Goal: Information Seeking & Learning: Find specific fact

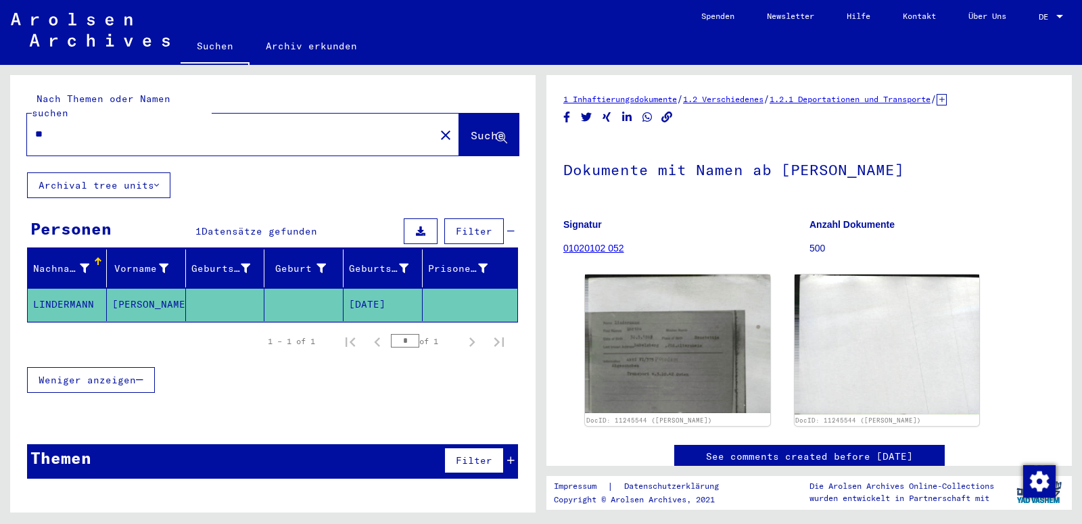
type input "*"
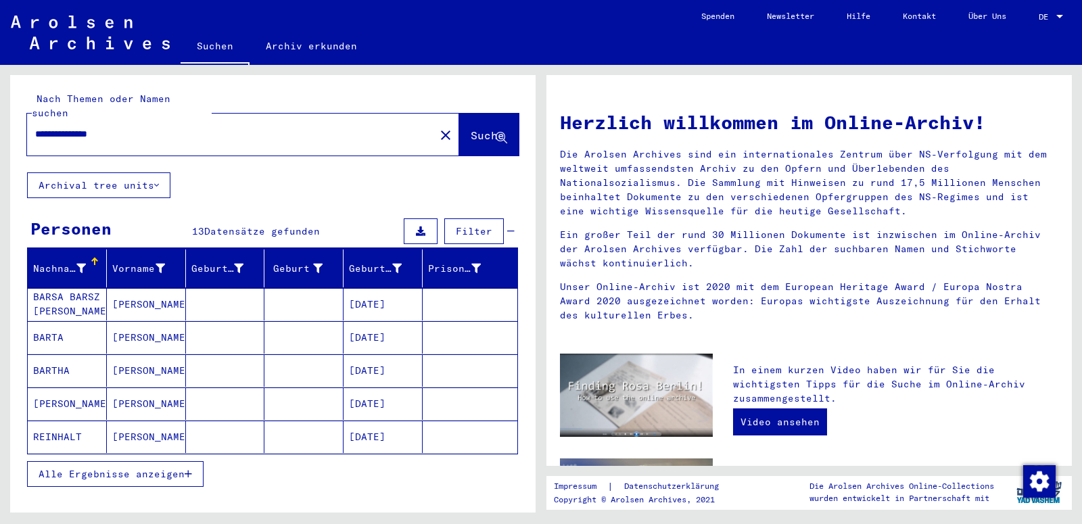
click at [58, 127] on input "**********" at bounding box center [226, 134] width 383 height 14
type input "**********"
click at [134, 468] on span "Alle Ergebnisse anzeigen" at bounding box center [112, 474] width 146 height 12
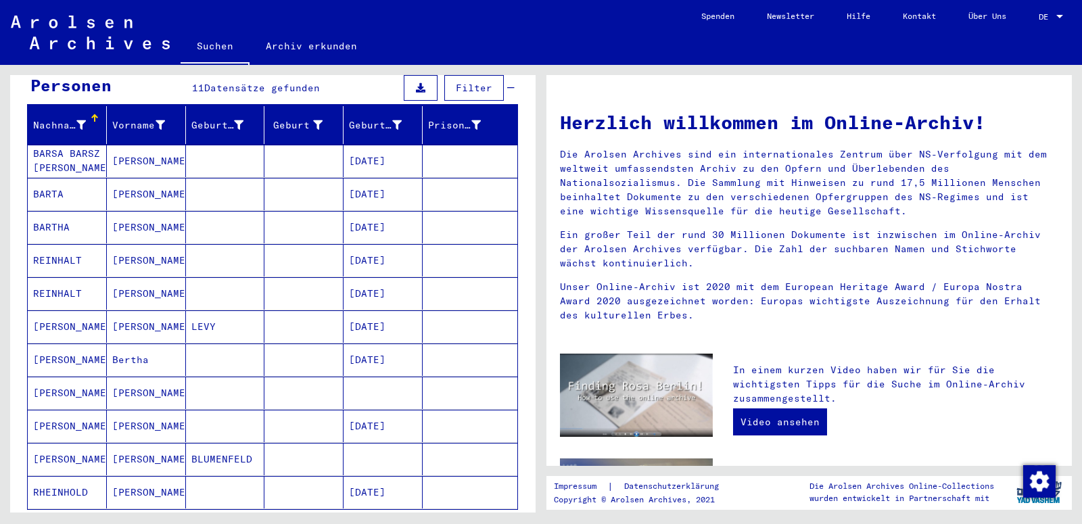
scroll to position [146, 0]
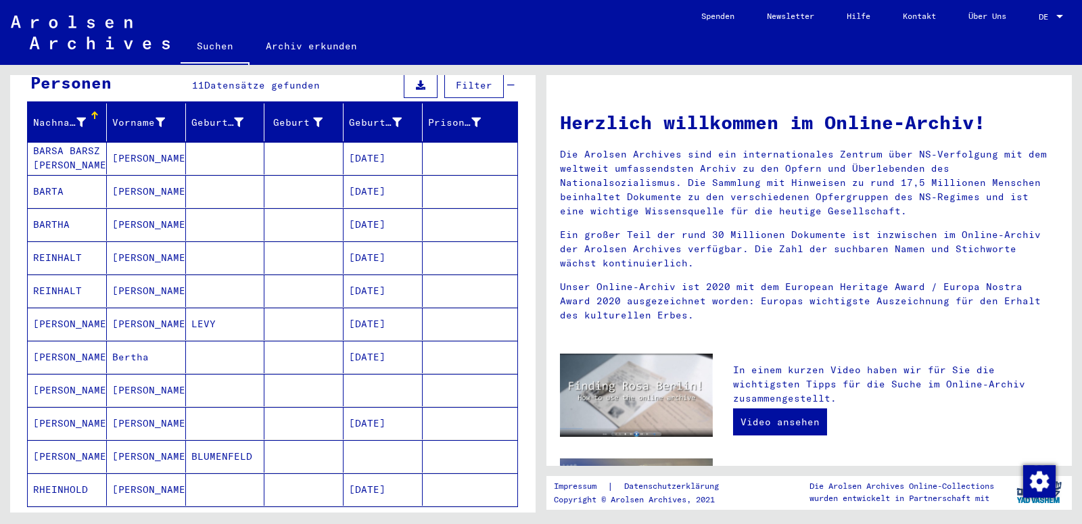
click at [60, 308] on mat-cell "[PERSON_NAME]" at bounding box center [67, 324] width 79 height 32
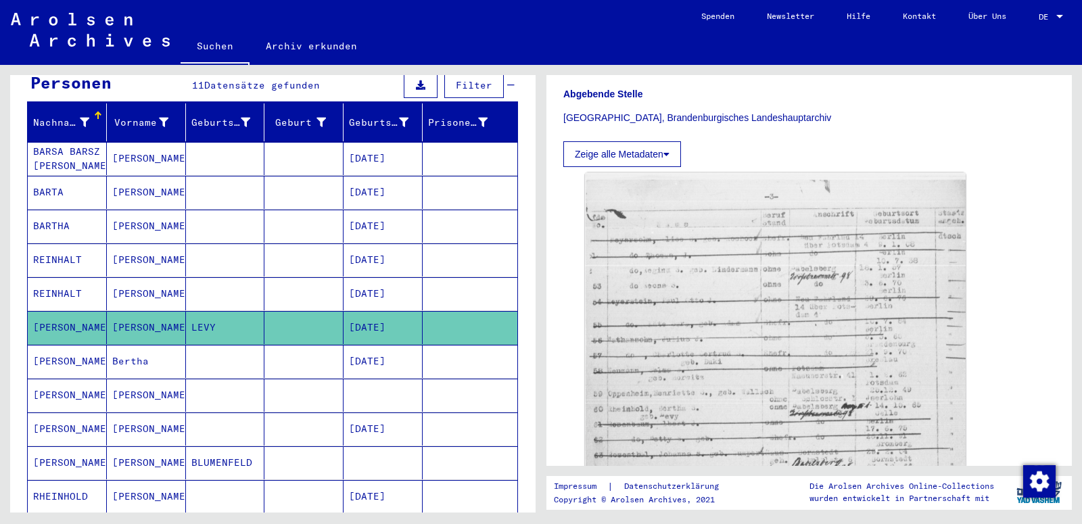
scroll to position [730, 0]
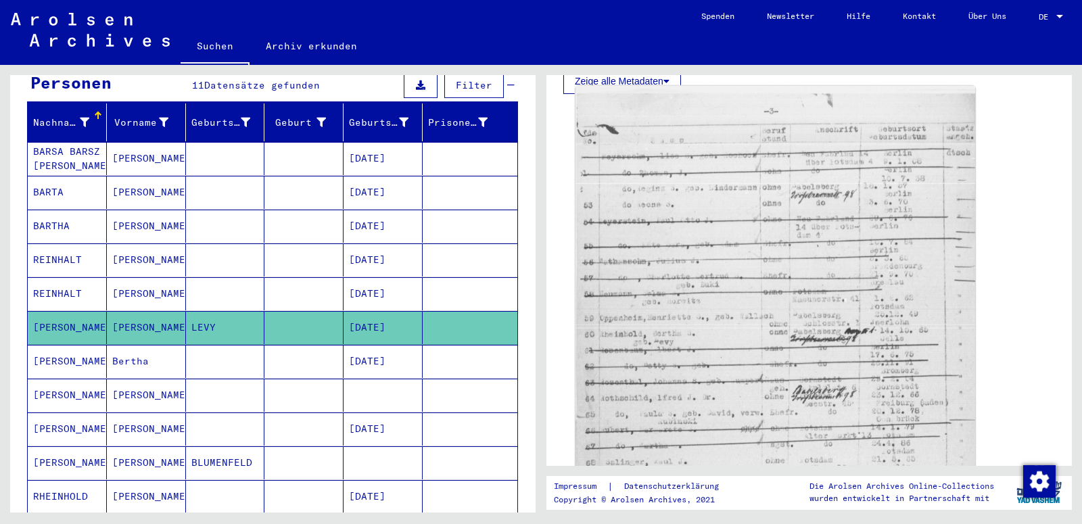
drag, startPoint x: 773, startPoint y: 181, endPoint x: 772, endPoint y: 197, distance: 16.3
click at [772, 197] on img at bounding box center [776, 366] width 400 height 561
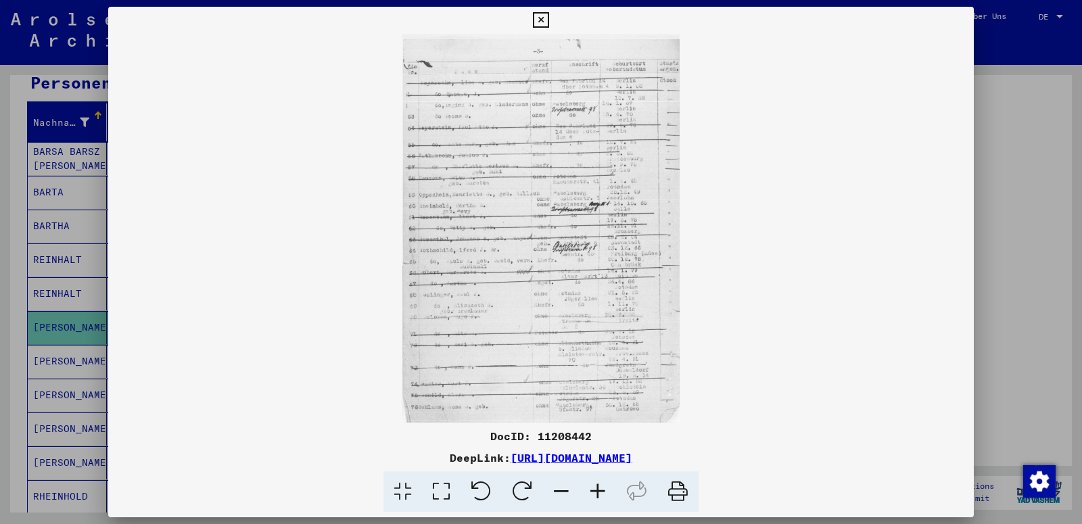
click at [557, 291] on img at bounding box center [541, 228] width 866 height 389
click at [602, 489] on icon at bounding box center [598, 491] width 37 height 41
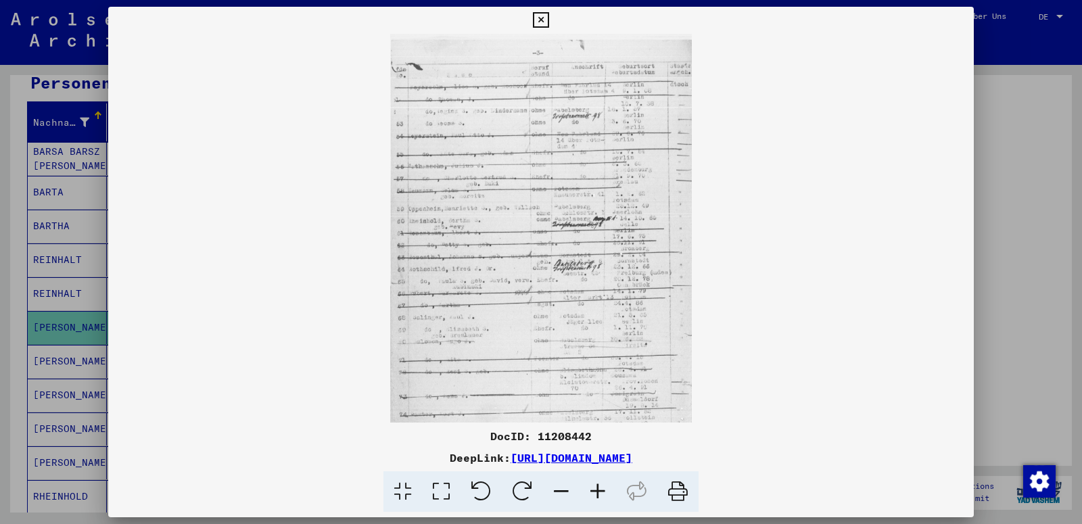
click at [602, 489] on icon at bounding box center [598, 491] width 37 height 41
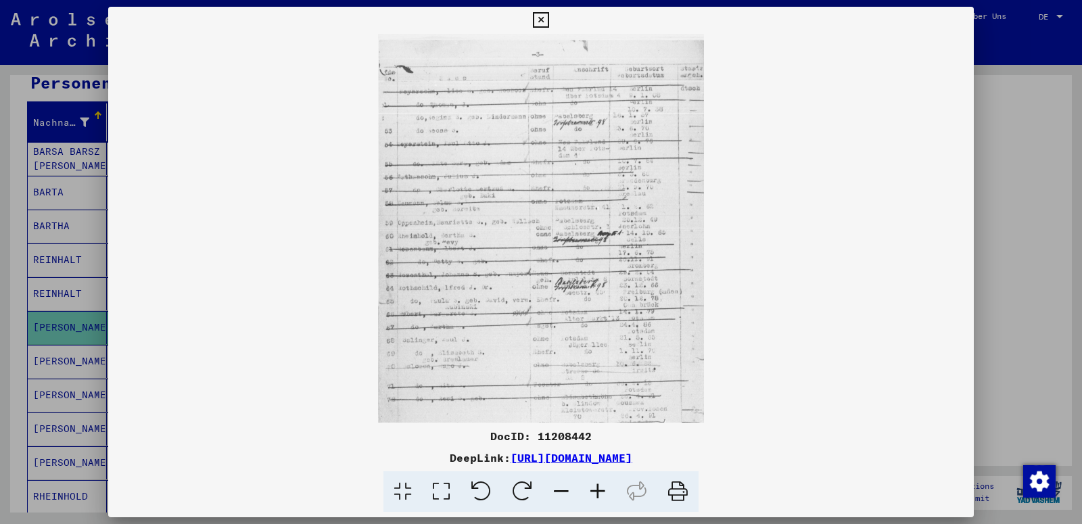
click at [602, 489] on icon at bounding box center [598, 491] width 37 height 41
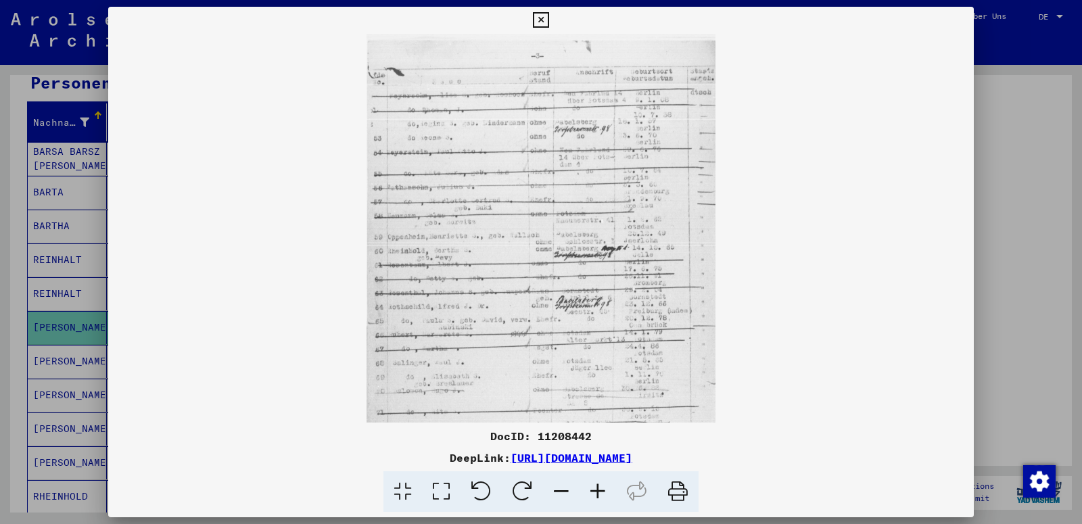
click at [602, 489] on icon at bounding box center [598, 491] width 37 height 41
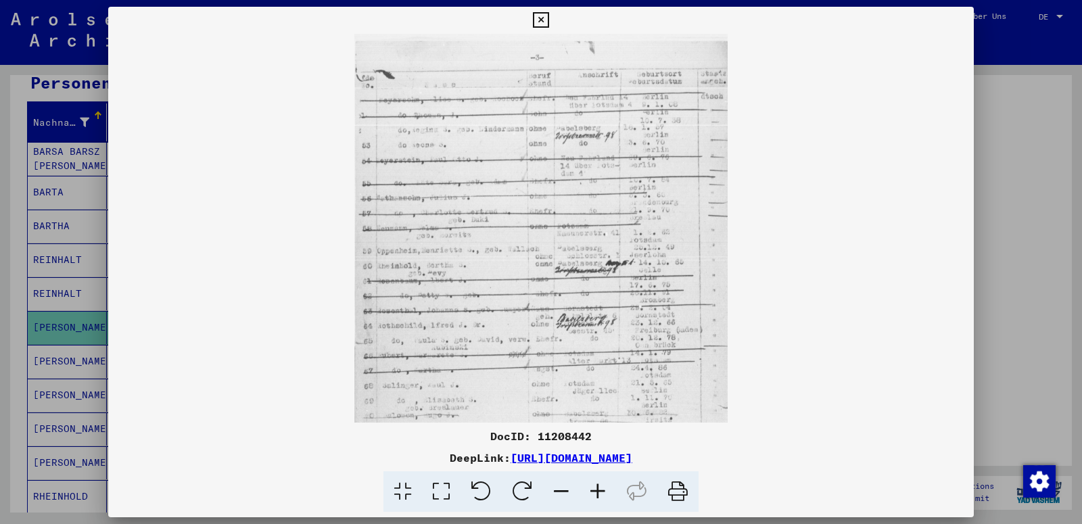
click at [602, 489] on icon at bounding box center [598, 491] width 37 height 41
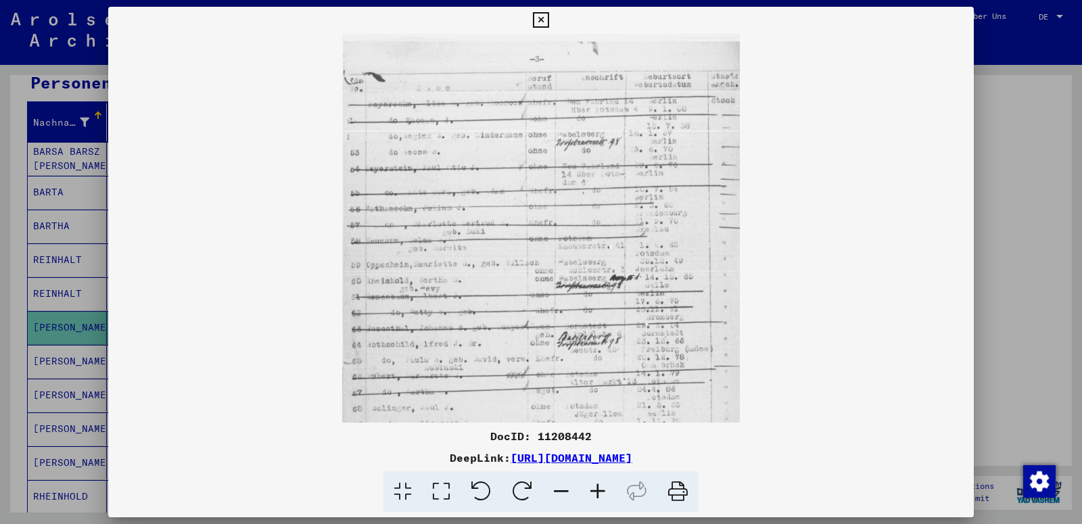
click at [602, 489] on icon at bounding box center [598, 491] width 37 height 41
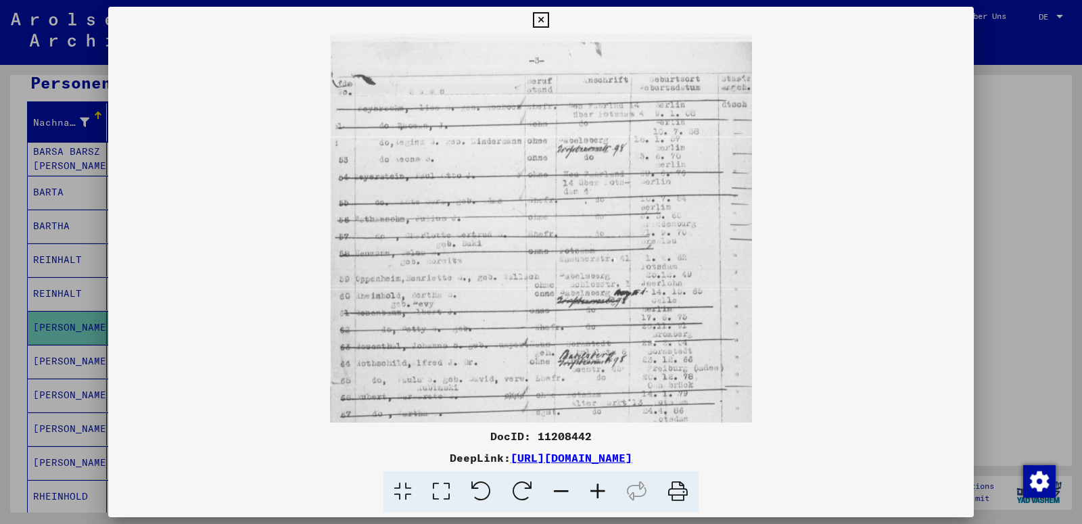
click at [602, 489] on icon at bounding box center [598, 491] width 37 height 41
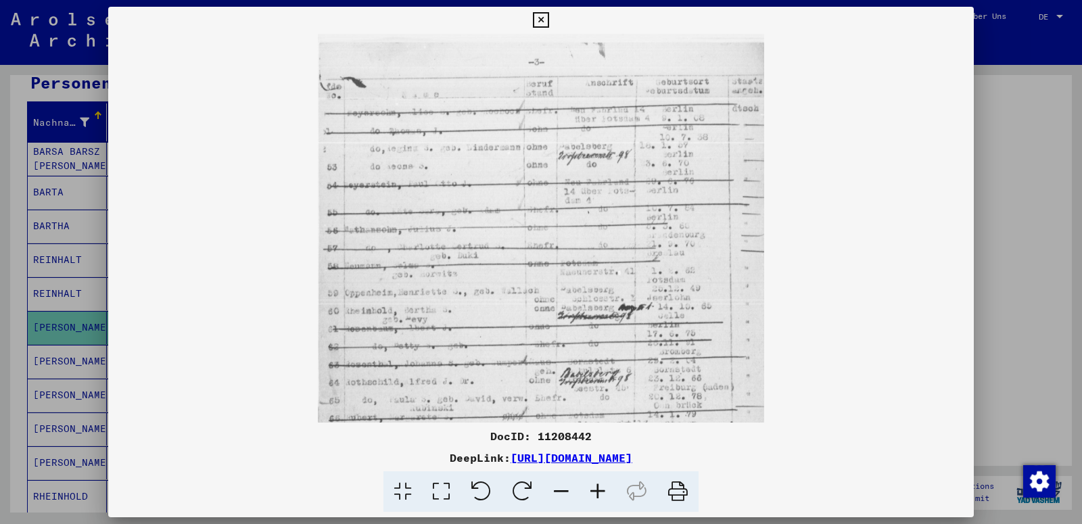
click at [602, 489] on icon at bounding box center [598, 491] width 37 height 41
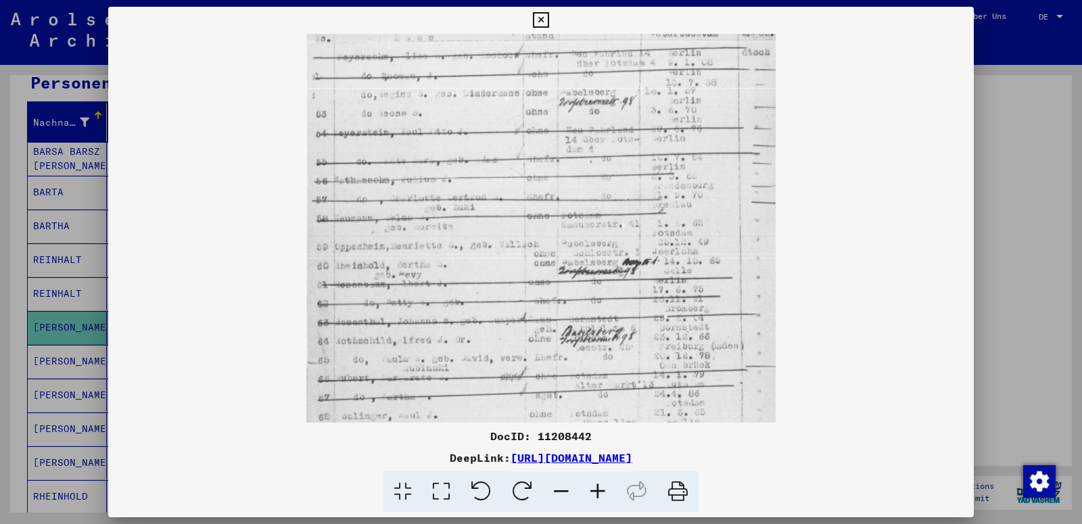
drag, startPoint x: 529, startPoint y: 349, endPoint x: 543, endPoint y: 284, distance: 66.5
click at [543, 284] on img at bounding box center [541, 303] width 470 height 659
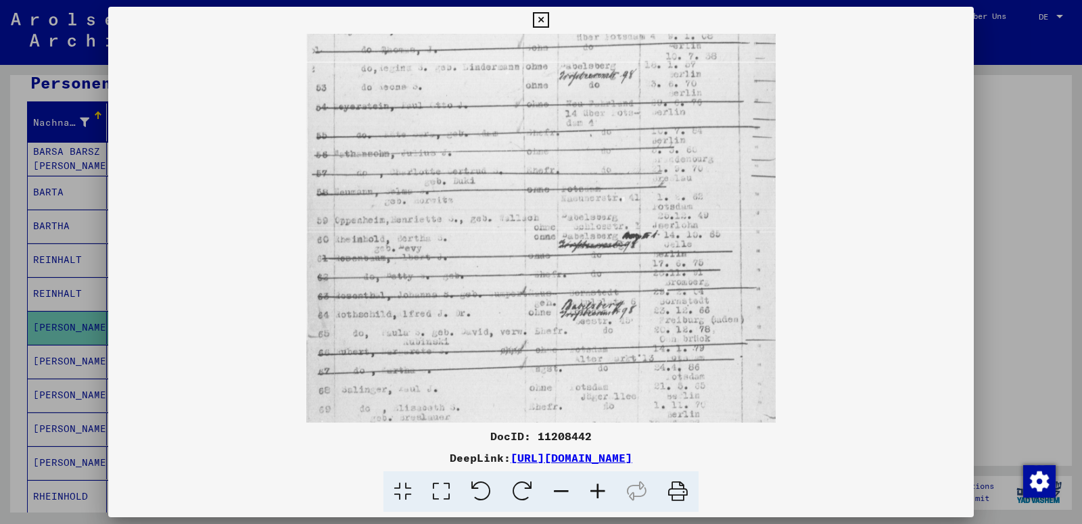
scroll to position [92, 0]
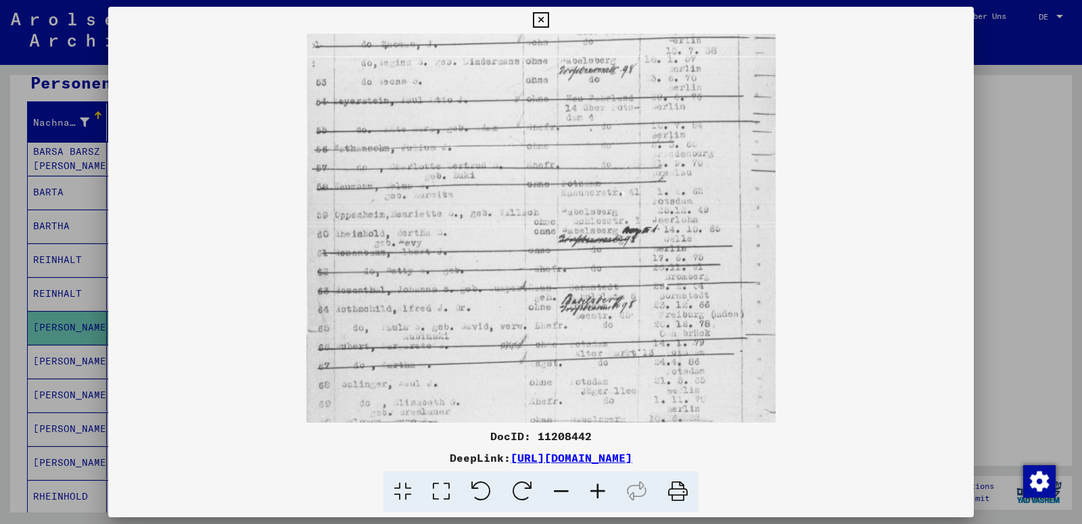
drag, startPoint x: 502, startPoint y: 357, endPoint x: 509, endPoint y: 335, distance: 23.3
click at [509, 335] on img at bounding box center [541, 271] width 470 height 659
click at [598, 490] on icon at bounding box center [598, 491] width 37 height 41
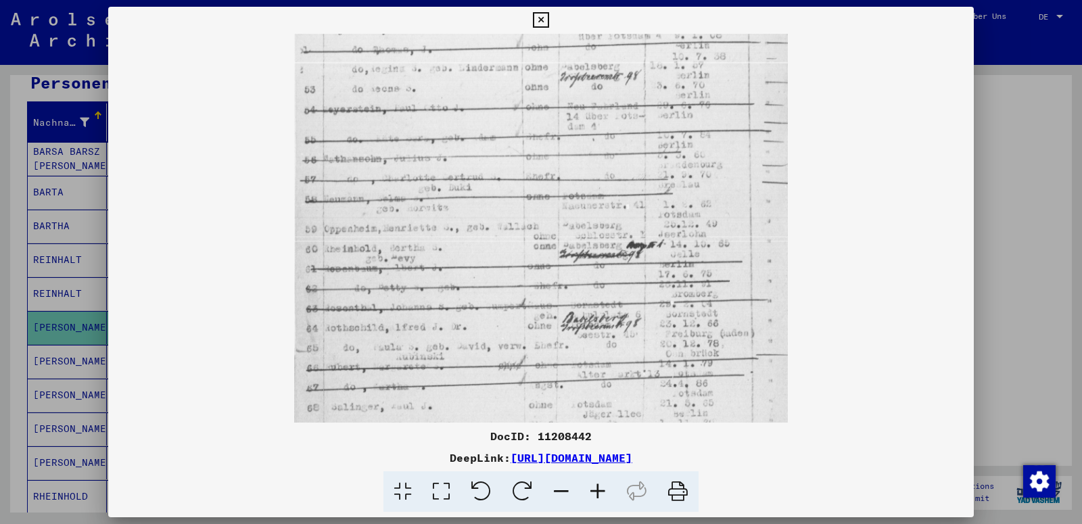
click at [598, 490] on icon at bounding box center [598, 491] width 37 height 41
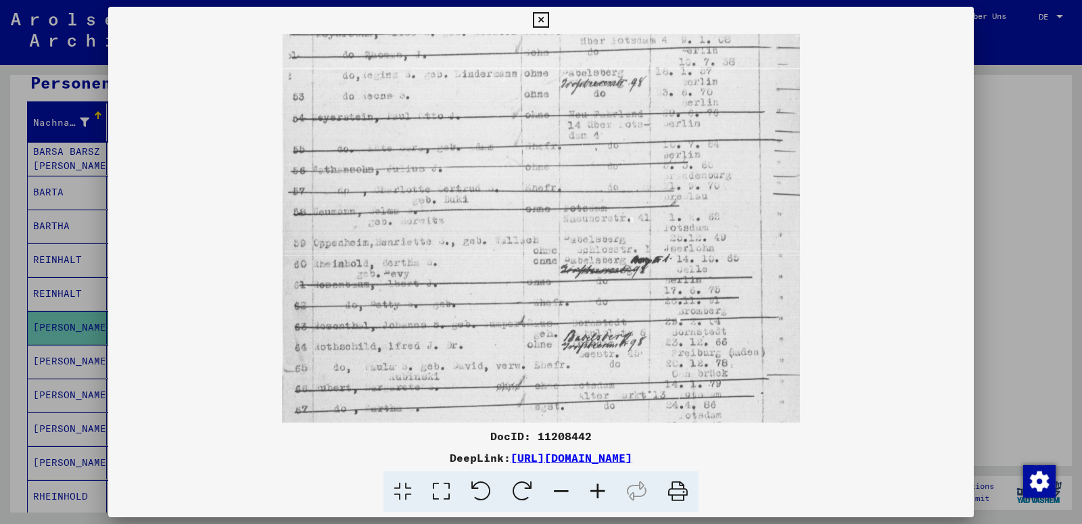
click at [598, 490] on icon at bounding box center [598, 491] width 37 height 41
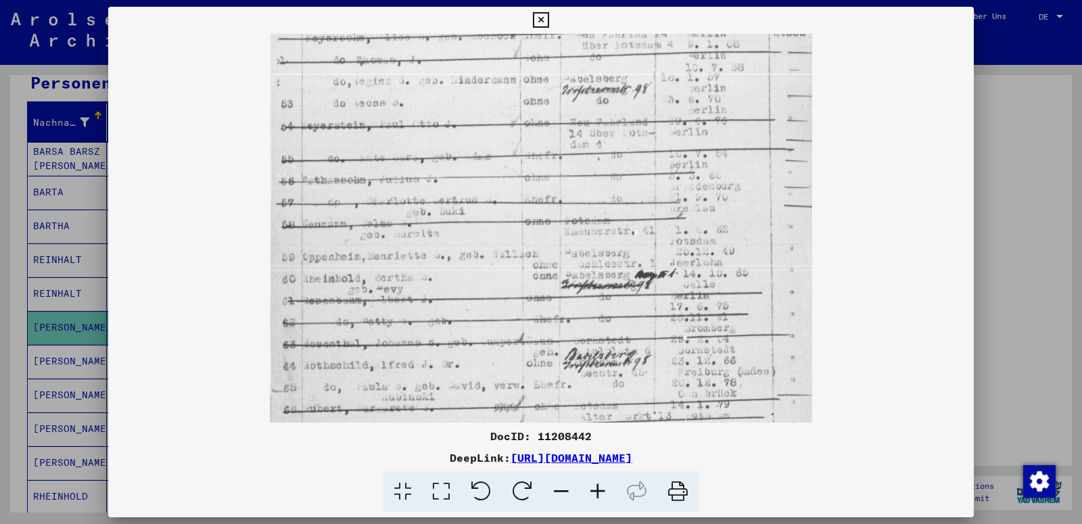
click at [598, 490] on icon at bounding box center [598, 491] width 37 height 41
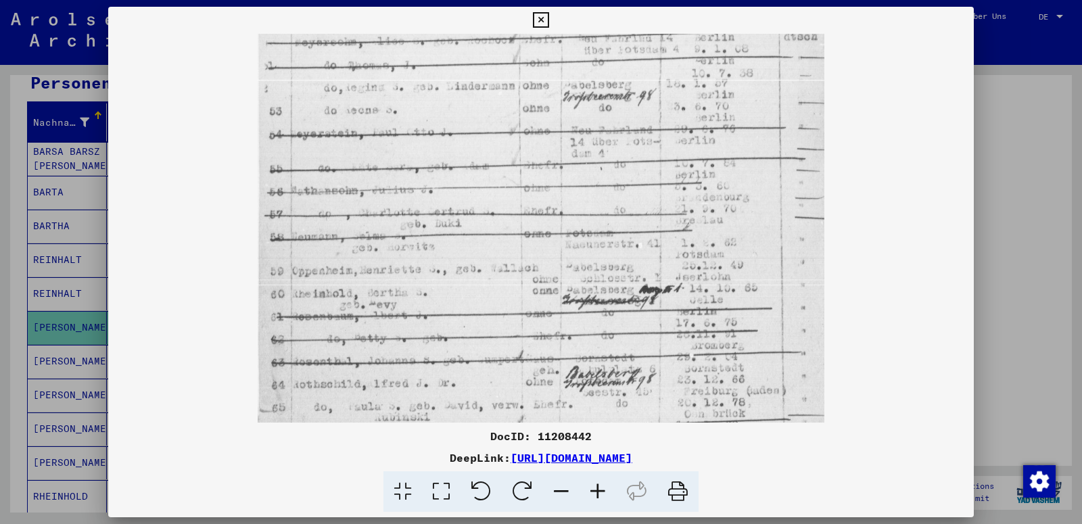
click at [598, 490] on icon at bounding box center [598, 491] width 37 height 41
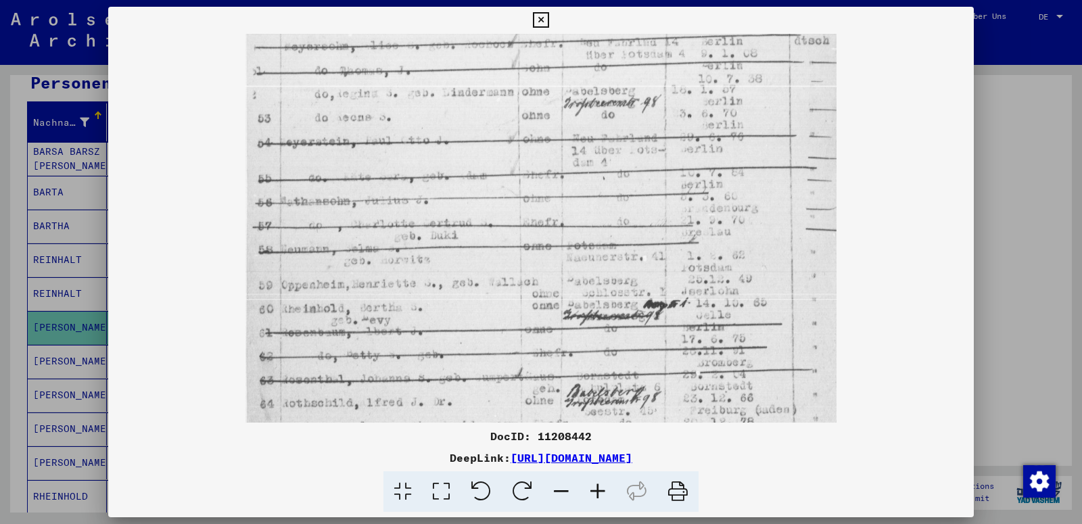
click at [598, 490] on icon at bounding box center [598, 491] width 37 height 41
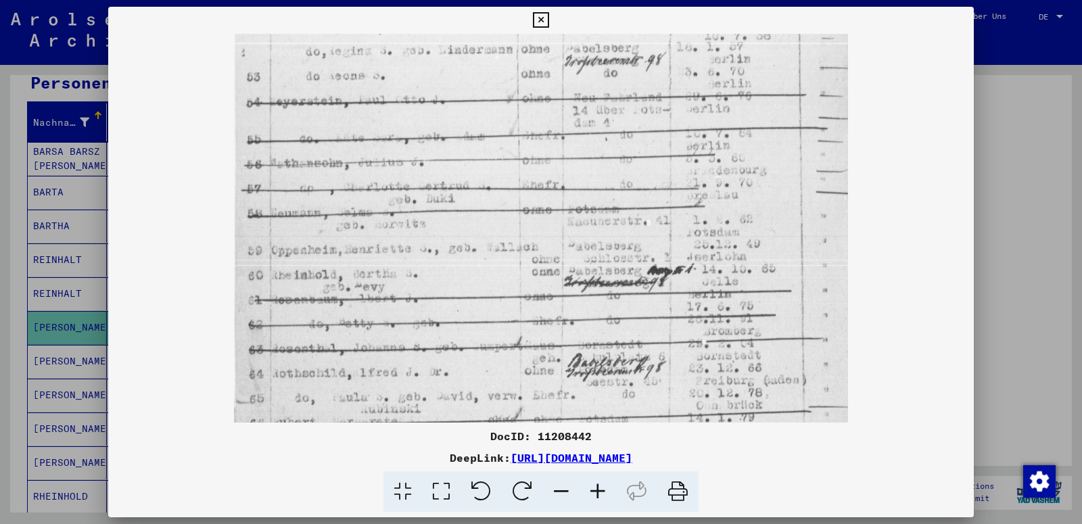
scroll to position [144, 0]
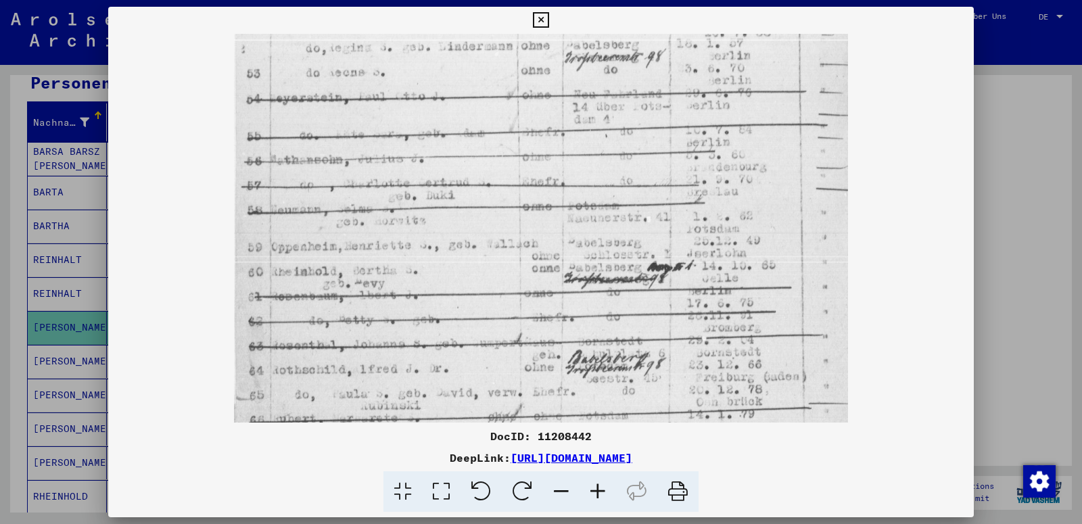
drag, startPoint x: 641, startPoint y: 368, endPoint x: 655, endPoint y: 316, distance: 53.8
click at [655, 316] on img at bounding box center [541, 321] width 615 height 862
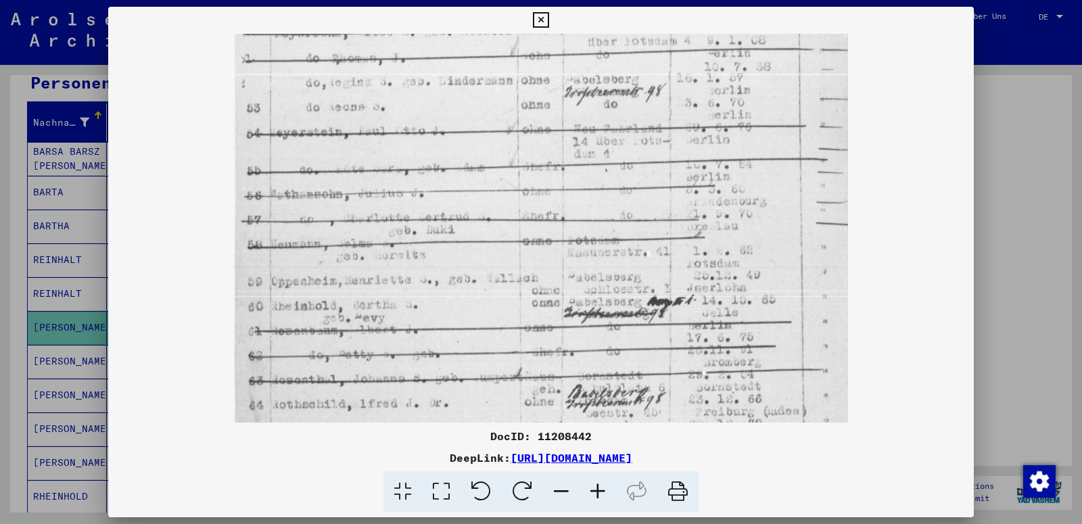
scroll to position [9, 0]
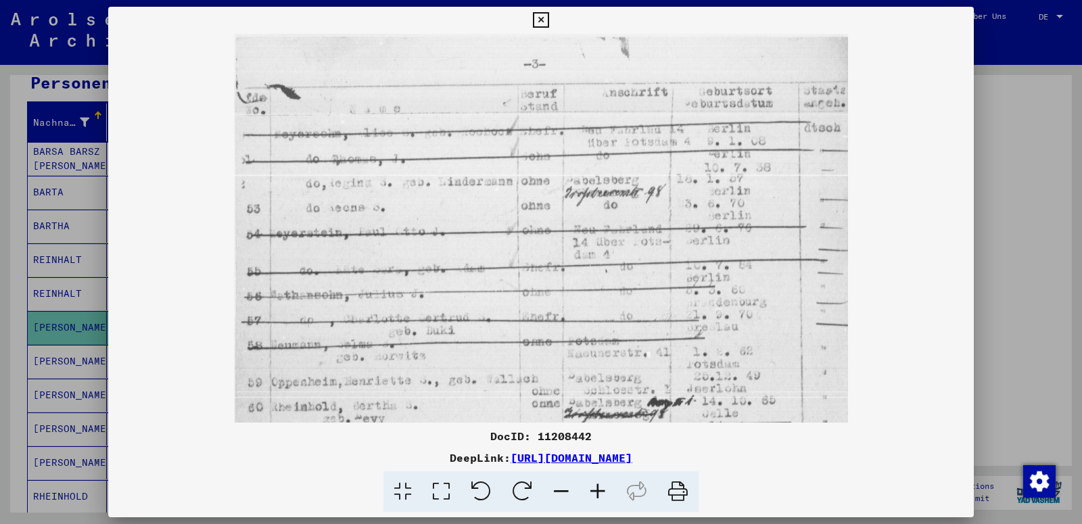
drag, startPoint x: 652, startPoint y: 187, endPoint x: 629, endPoint y: 340, distance: 155.2
click at [629, 340] on img at bounding box center [541, 456] width 615 height 862
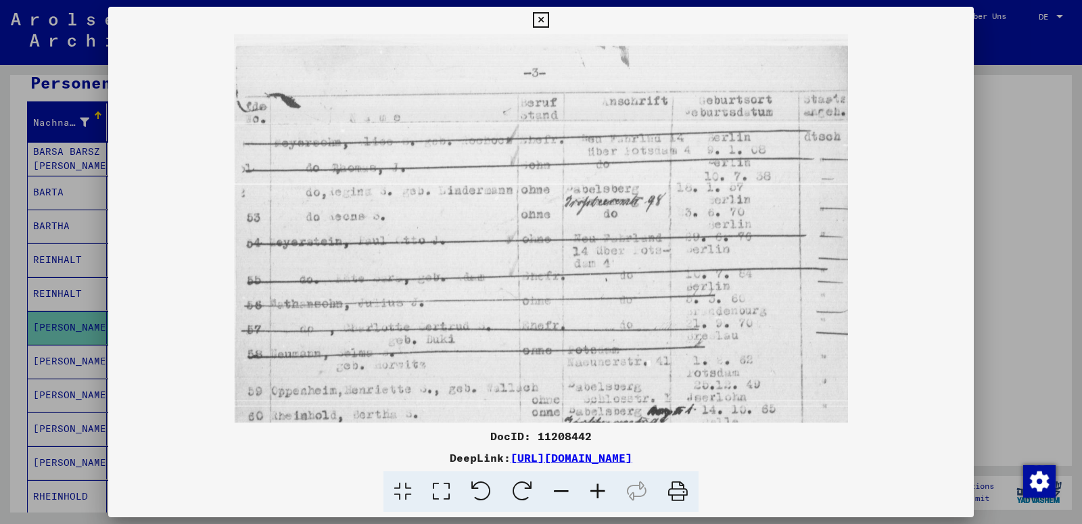
drag, startPoint x: 616, startPoint y: 308, endPoint x: 668, endPoint y: 89, distance: 225.7
click at [668, 91] on img at bounding box center [541, 465] width 615 height 862
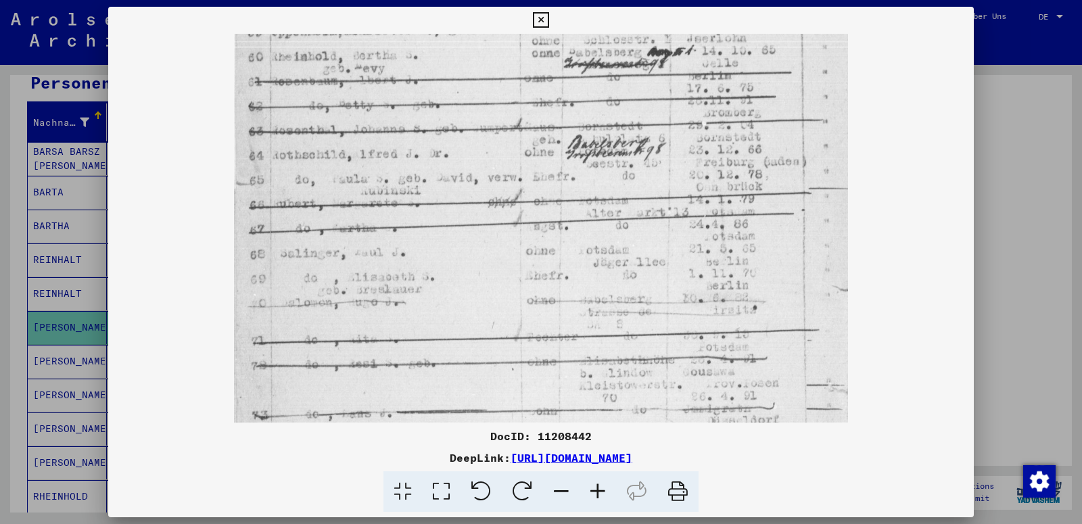
drag, startPoint x: 580, startPoint y: 322, endPoint x: 630, endPoint y: 112, distance: 215.5
click at [630, 112] on img at bounding box center [541, 106] width 615 height 862
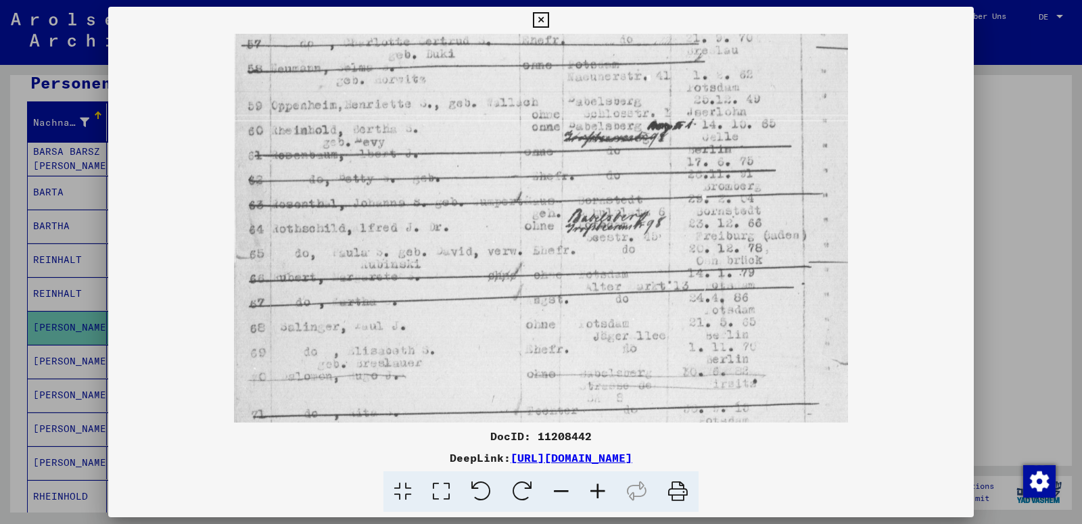
drag, startPoint x: 546, startPoint y: 223, endPoint x: 546, endPoint y: 296, distance: 73.7
click at [546, 296] on img at bounding box center [541, 179] width 615 height 862
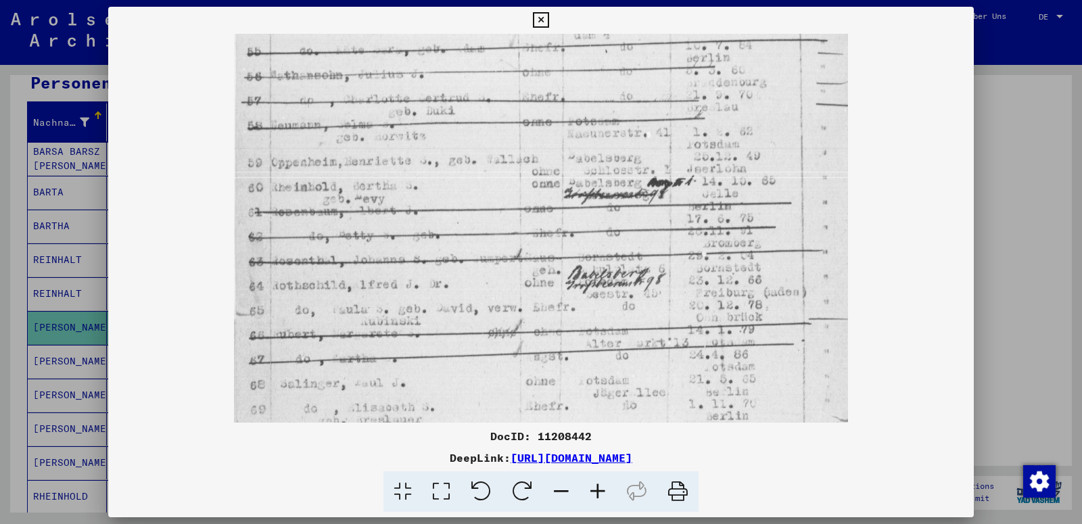
scroll to position [228, 0]
drag, startPoint x: 572, startPoint y: 155, endPoint x: 568, endPoint y: 208, distance: 53.6
click at [568, 208] on img at bounding box center [541, 237] width 615 height 862
click at [548, 16] on icon at bounding box center [541, 20] width 16 height 16
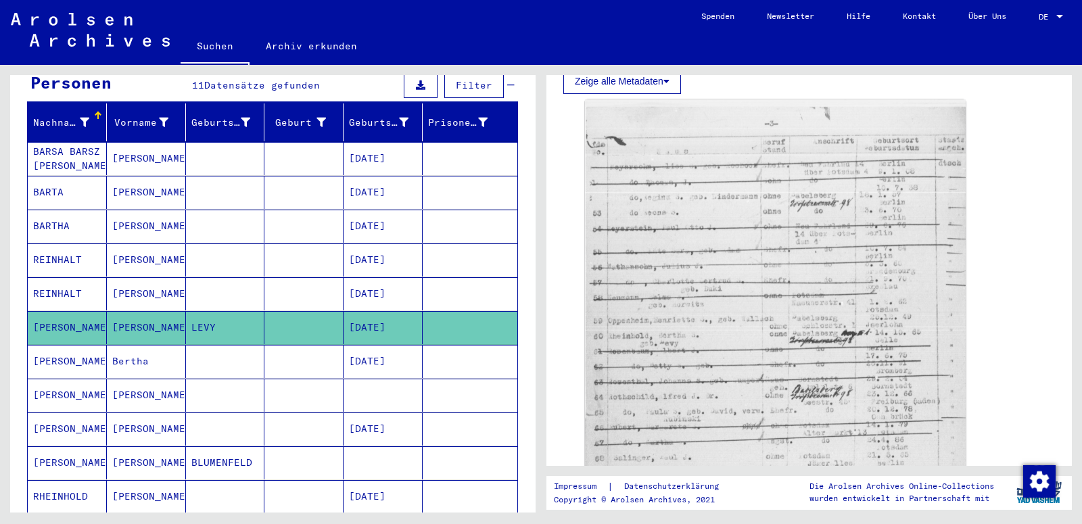
click at [67, 414] on mat-cell "[PERSON_NAME]" at bounding box center [67, 429] width 79 height 33
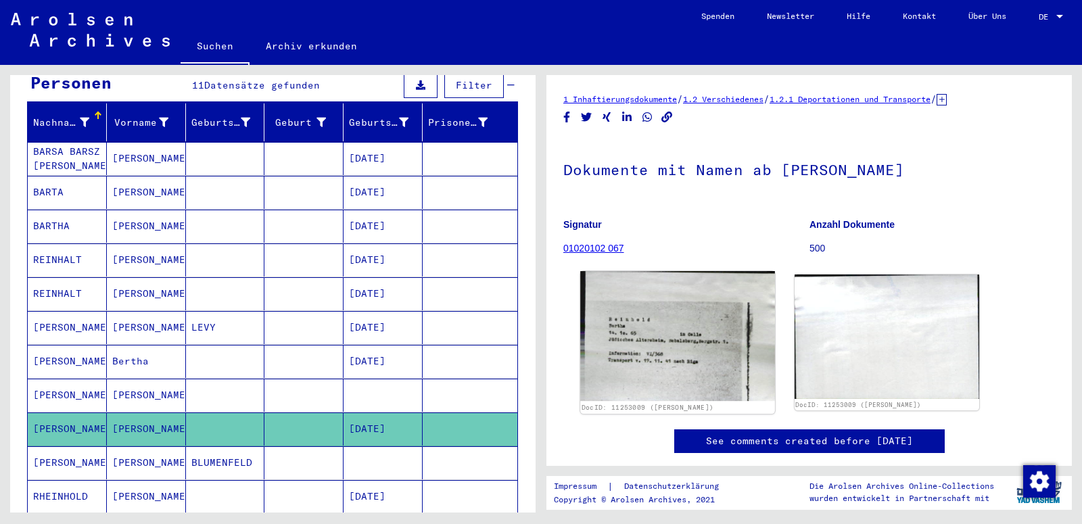
click at [669, 352] on img at bounding box center [677, 336] width 194 height 130
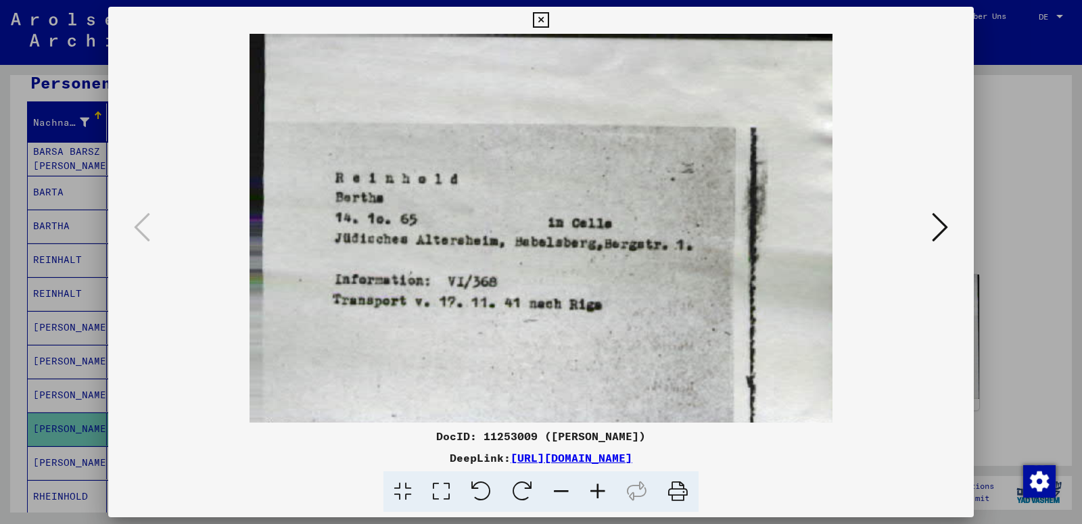
click at [548, 18] on icon at bounding box center [541, 20] width 16 height 16
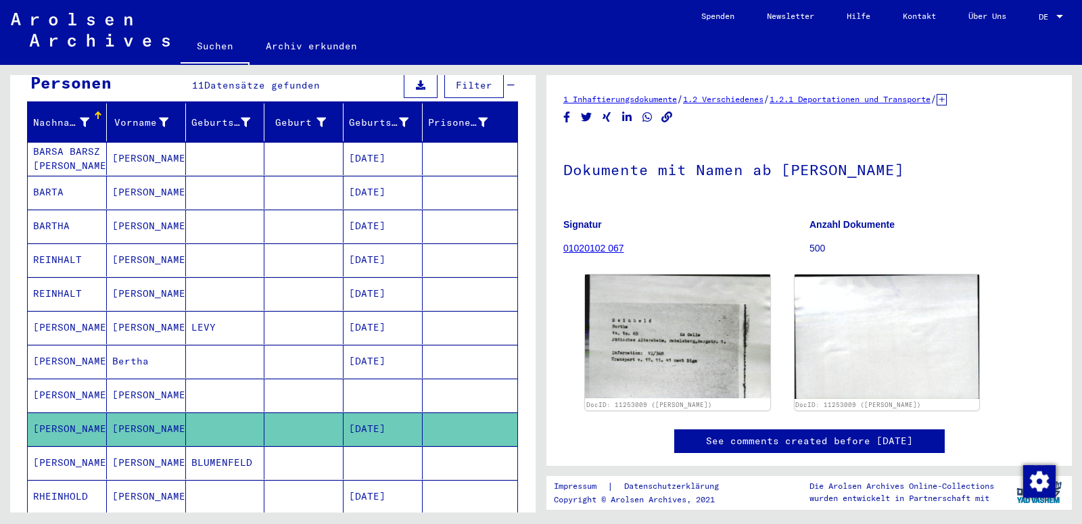
click at [139, 480] on mat-cell "[PERSON_NAME]" at bounding box center [146, 496] width 79 height 33
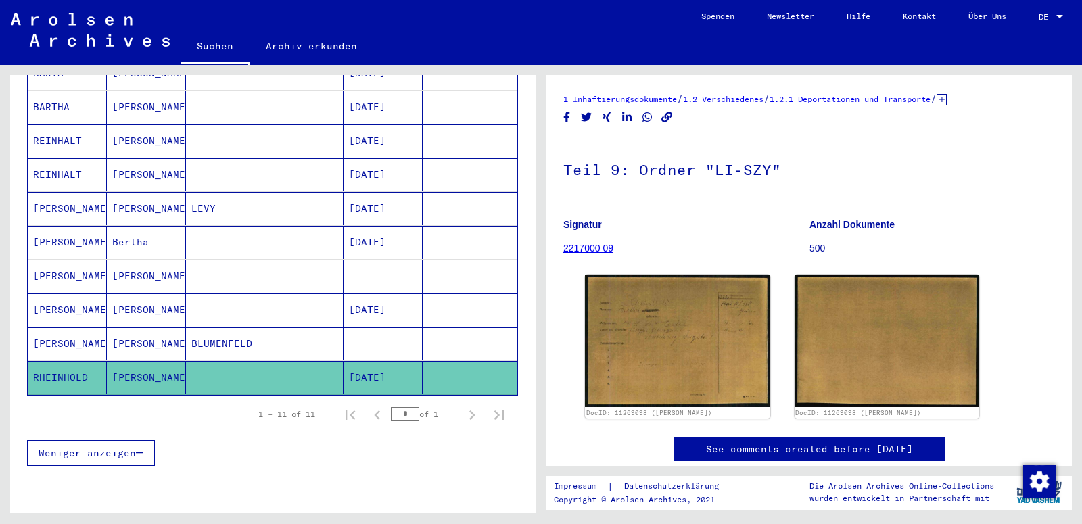
scroll to position [108, 0]
